Goal: Check status: Check status

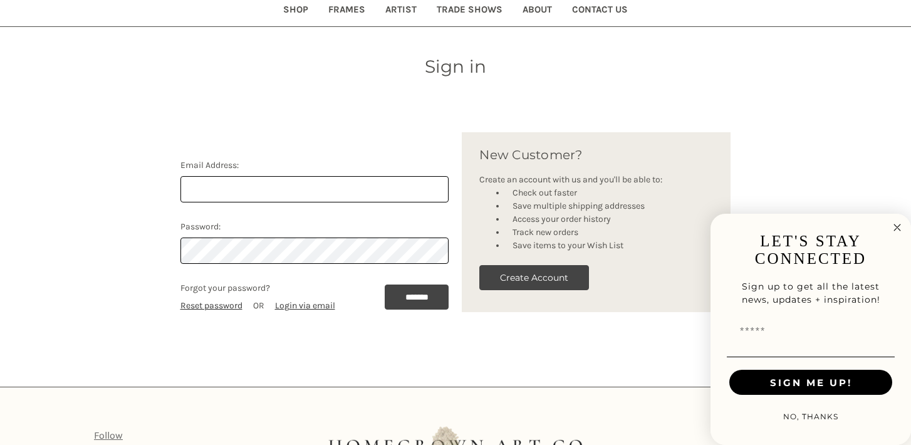
scroll to position [168, 0]
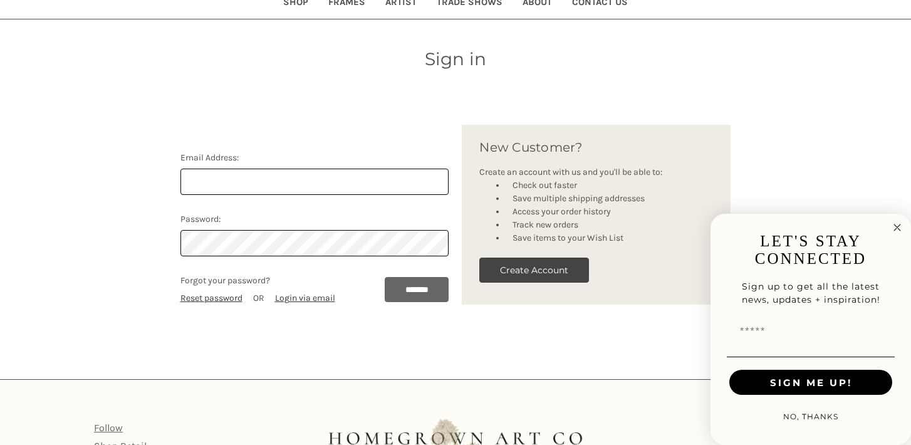
type input "[PERSON_NAME][EMAIL_ADDRESS][DOMAIN_NAME]"
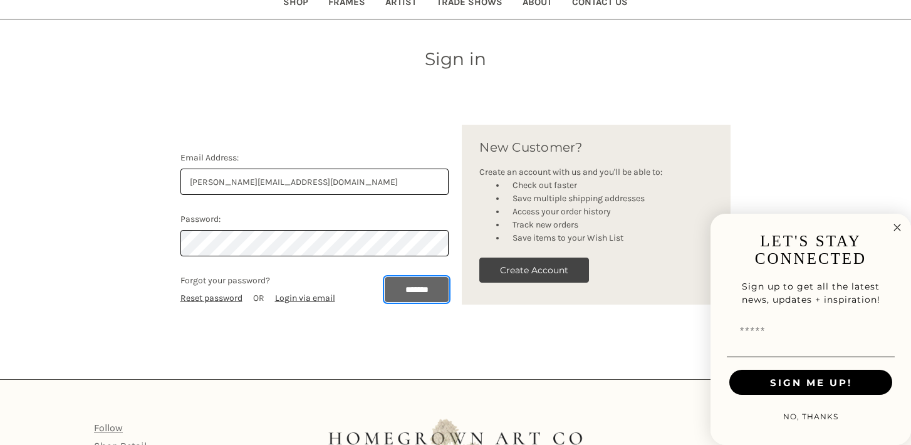
click at [414, 286] on input "*******" at bounding box center [417, 289] width 65 height 25
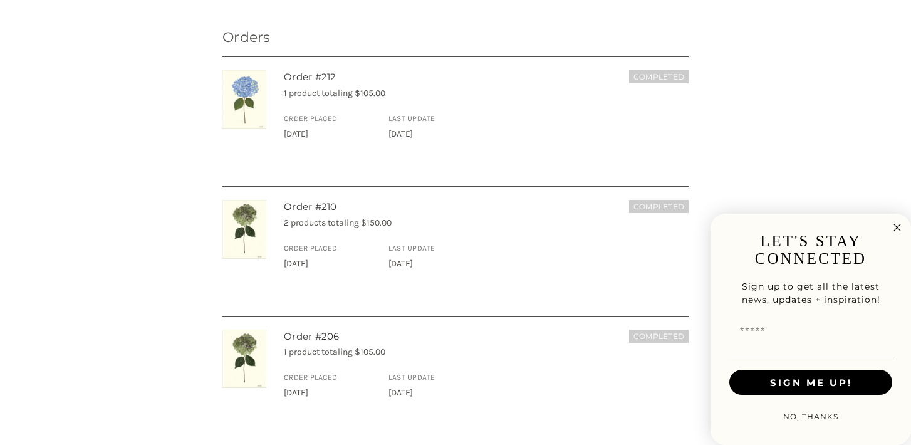
scroll to position [294, 0]
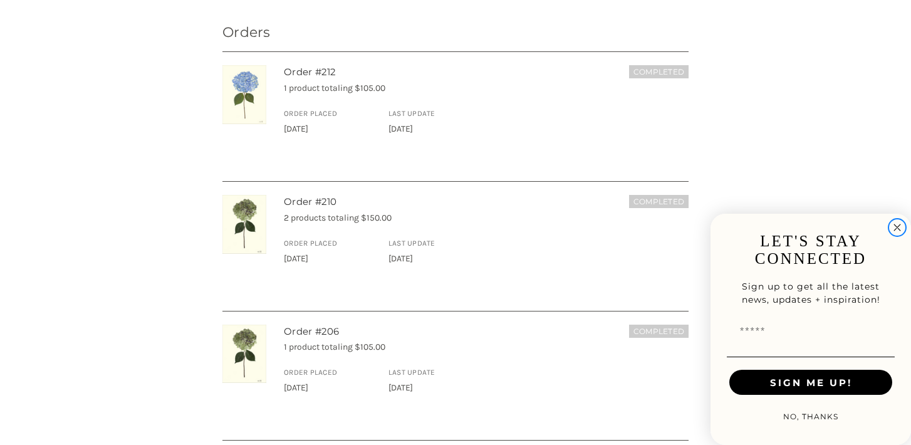
click at [897, 225] on icon "Close dialog" at bounding box center [897, 228] width 6 height 6
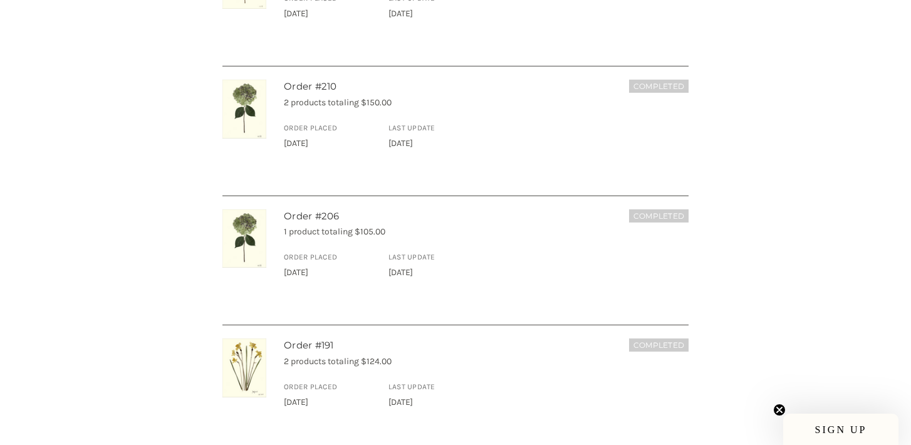
scroll to position [412, 0]
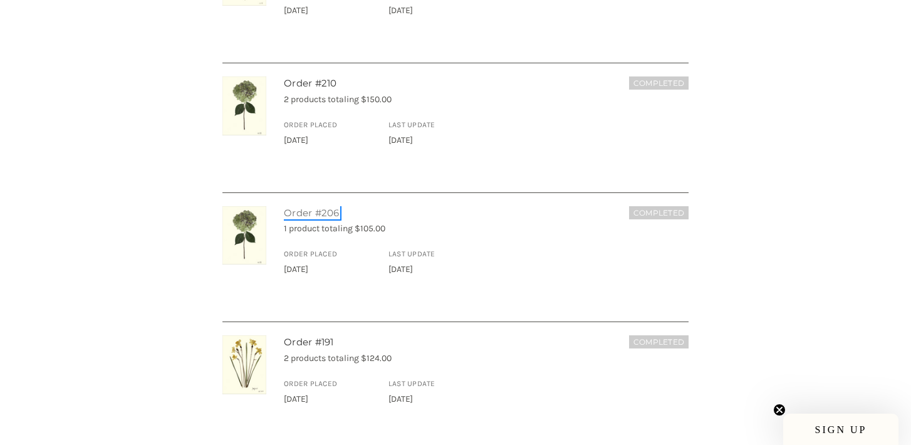
click at [307, 211] on link "Order #206" at bounding box center [312, 213] width 56 height 12
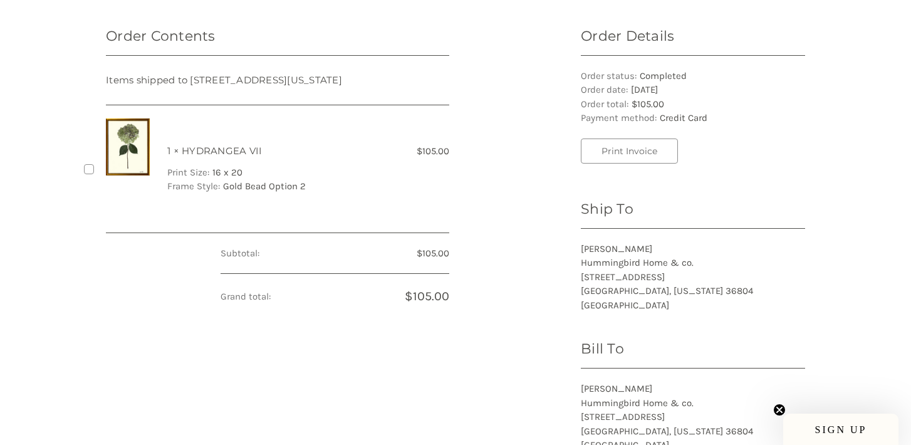
scroll to position [265, 0]
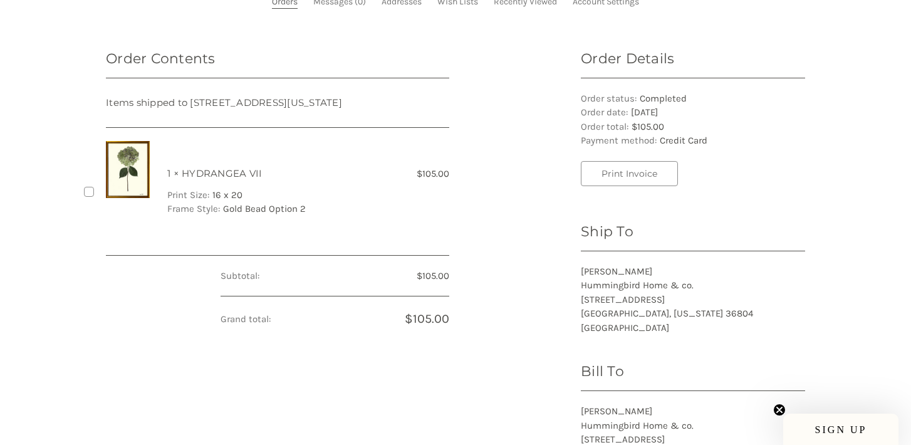
click at [85, 198] on label "Checkbox 558 label" at bounding box center [90, 191] width 13 height 13
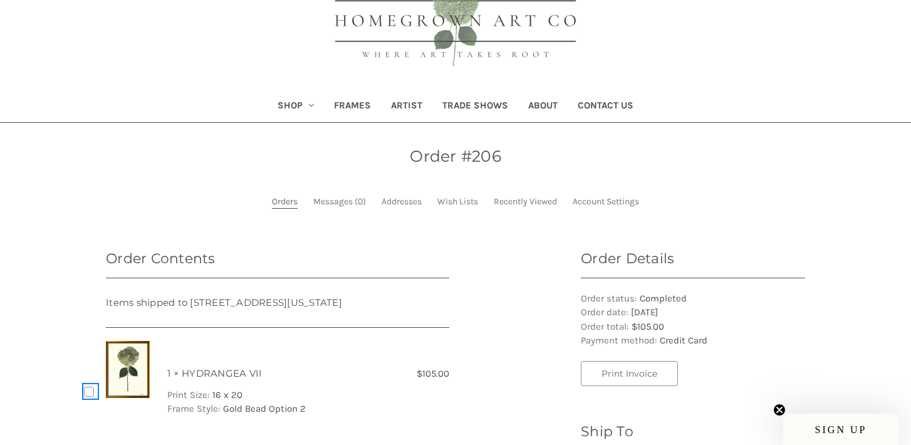
scroll to position [51, 0]
